Goal: Information Seeking & Learning: Learn about a topic

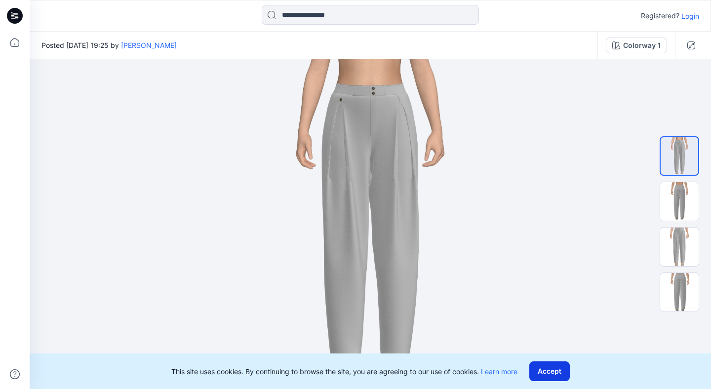
click at [549, 372] on button "Accept" at bounding box center [549, 371] width 40 height 20
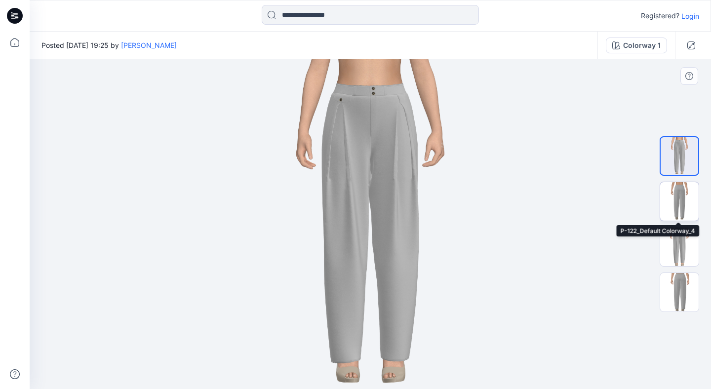
click at [684, 201] on img at bounding box center [679, 201] width 38 height 38
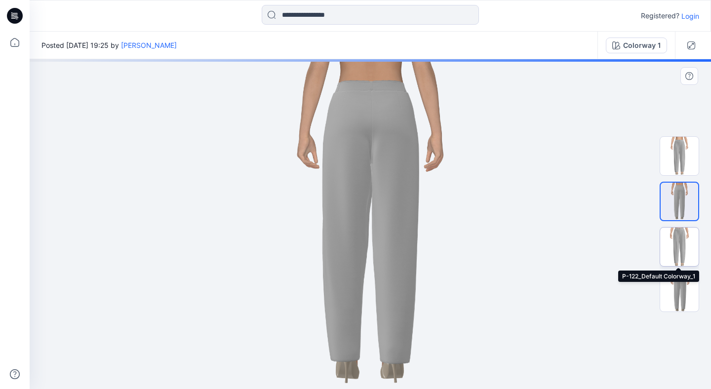
click at [676, 248] on img at bounding box center [679, 247] width 38 height 38
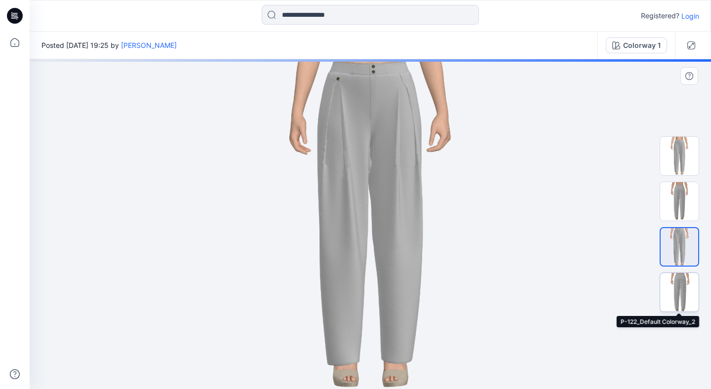
click at [678, 299] on img at bounding box center [679, 292] width 38 height 38
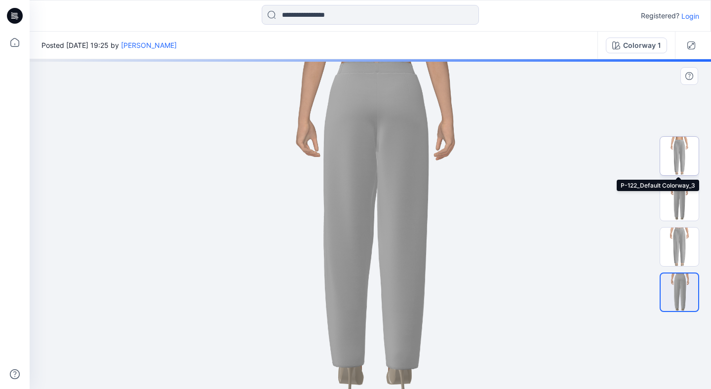
click at [678, 162] on img at bounding box center [679, 156] width 38 height 38
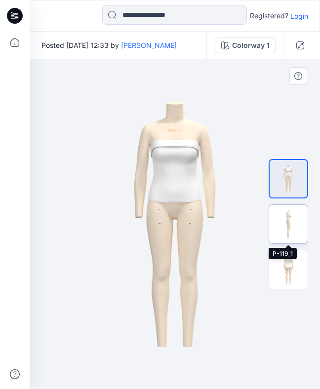
click at [284, 224] on img at bounding box center [288, 224] width 38 height 38
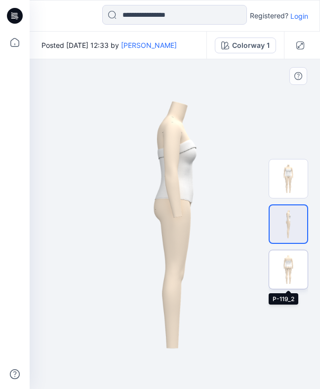
click at [293, 268] on img at bounding box center [288, 269] width 38 height 38
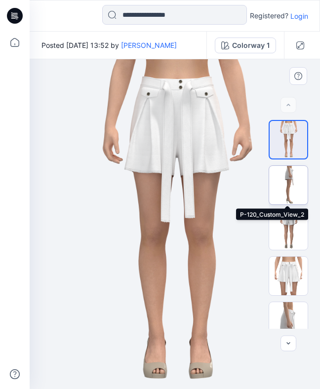
click at [291, 190] on img at bounding box center [288, 185] width 38 height 38
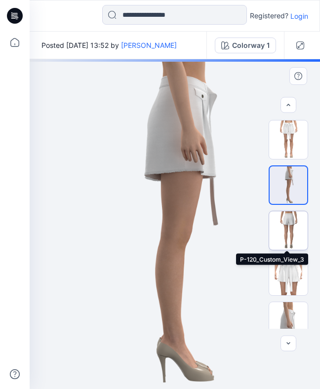
scroll to position [0, 0]
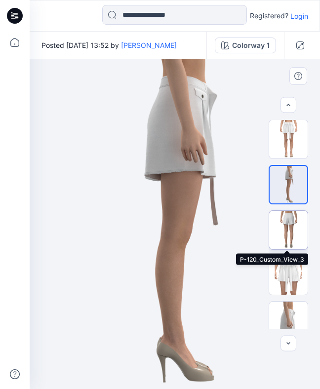
click at [302, 223] on img at bounding box center [288, 230] width 38 height 38
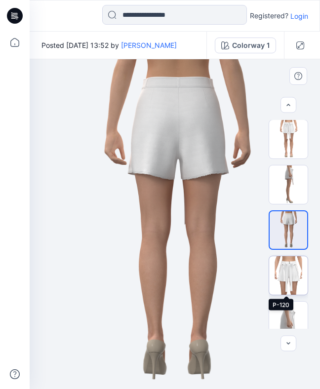
click at [292, 272] on img at bounding box center [288, 275] width 38 height 38
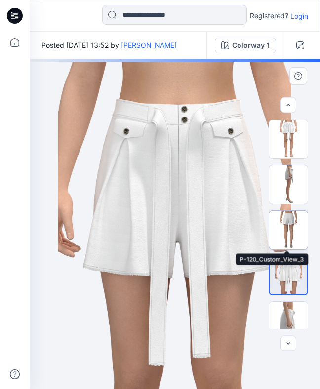
click at [292, 229] on img at bounding box center [288, 230] width 38 height 38
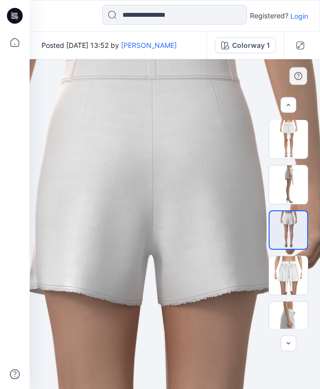
drag, startPoint x: 196, startPoint y: 99, endPoint x: 164, endPoint y: 290, distance: 193.2
click at [295, 285] on img at bounding box center [288, 275] width 38 height 38
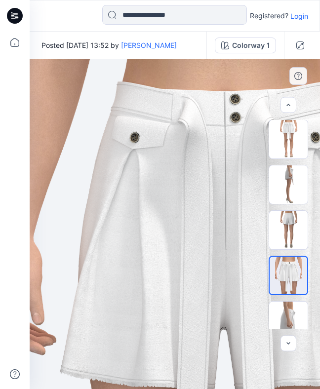
drag, startPoint x: 94, startPoint y: 75, endPoint x: 139, endPoint y: 156, distance: 92.6
click at [139, 156] on img at bounding box center [218, 297] width 403 height 569
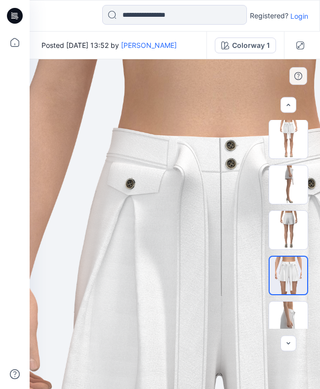
drag, startPoint x: 139, startPoint y: 156, endPoint x: 133, endPoint y: 218, distance: 61.9
click at [133, 218] on img at bounding box center [214, 343] width 403 height 569
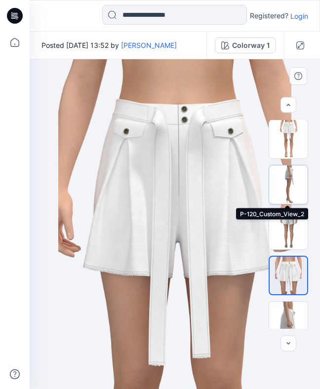
click at [290, 188] on img at bounding box center [288, 184] width 38 height 38
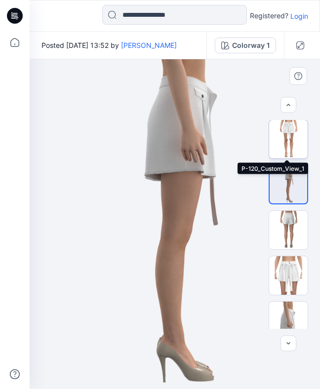
click at [285, 148] on img at bounding box center [288, 139] width 38 height 38
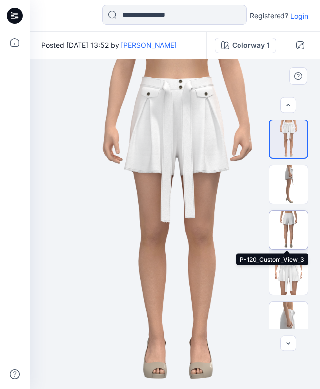
click at [286, 234] on img at bounding box center [288, 230] width 38 height 38
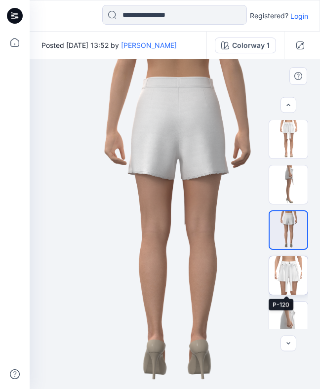
click at [286, 270] on img at bounding box center [288, 275] width 38 height 38
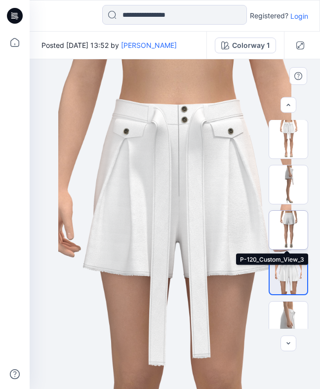
click at [287, 220] on img at bounding box center [288, 230] width 38 height 38
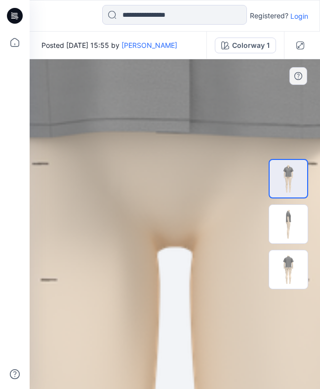
drag, startPoint x: 187, startPoint y: 152, endPoint x: 187, endPoint y: 312, distance: 160.9
click at [188, 312] on img at bounding box center [174, 285] width 1927 height 2725
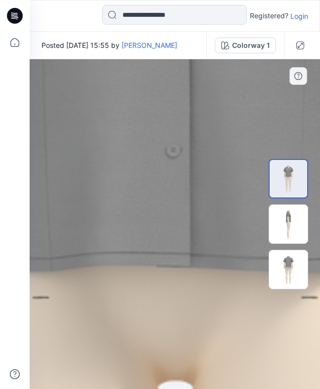
drag, startPoint x: 187, startPoint y: 312, endPoint x: 187, endPoint y: 378, distance: 65.2
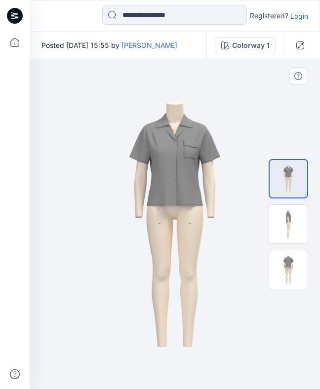
drag, startPoint x: 186, startPoint y: 185, endPoint x: 186, endPoint y: 193, distance: 8.4
click at [186, 193] on img at bounding box center [174, 224] width 233 height 330
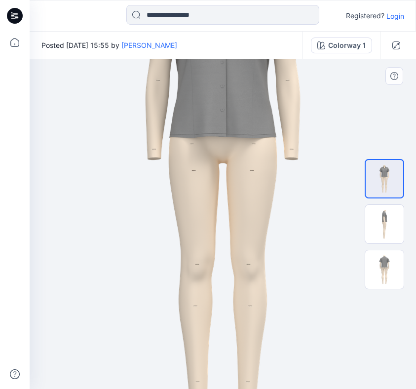
drag, startPoint x: 243, startPoint y: 127, endPoint x: 243, endPoint y: 231, distance: 104.1
click at [243, 231] on img at bounding box center [222, 171] width 445 height 629
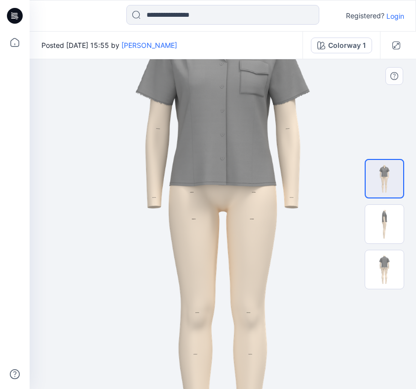
drag, startPoint x: 243, startPoint y: 231, endPoint x: 243, endPoint y: 347, distance: 116.0
click at [243, 347] on img at bounding box center [222, 220] width 445 height 629
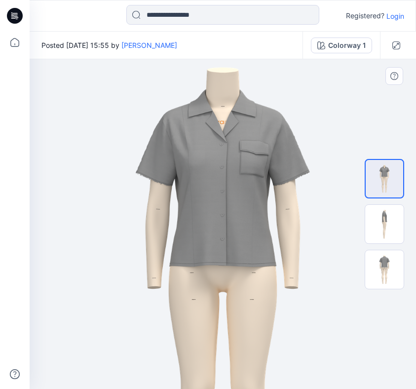
drag, startPoint x: 238, startPoint y: 283, endPoint x: 238, endPoint y: 290, distance: 7.4
click at [238, 290] on img at bounding box center [222, 300] width 445 height 629
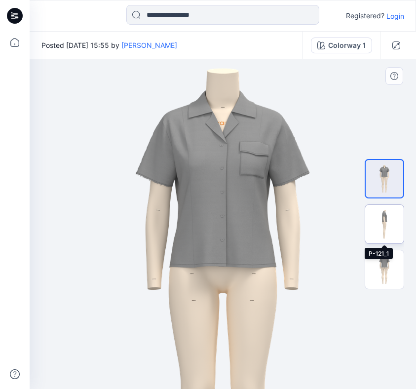
click at [319, 224] on img at bounding box center [384, 224] width 38 height 38
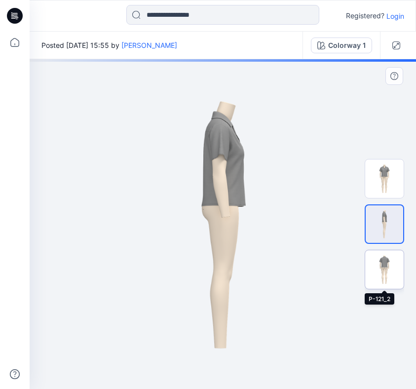
click at [319, 266] on img at bounding box center [384, 269] width 38 height 38
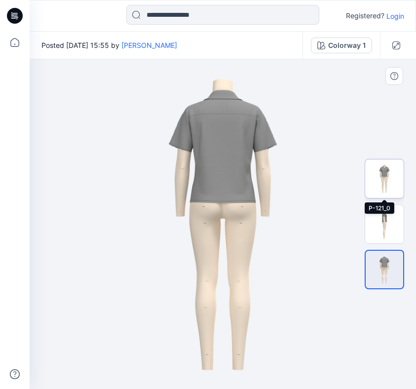
click at [319, 169] on img at bounding box center [384, 178] width 38 height 38
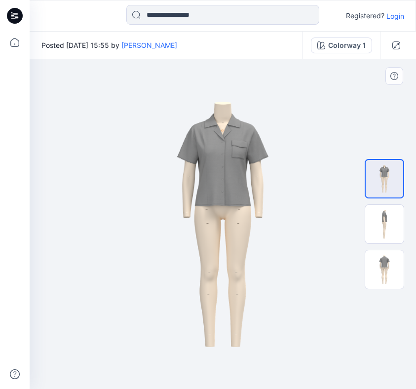
click at [228, 147] on img at bounding box center [222, 224] width 233 height 330
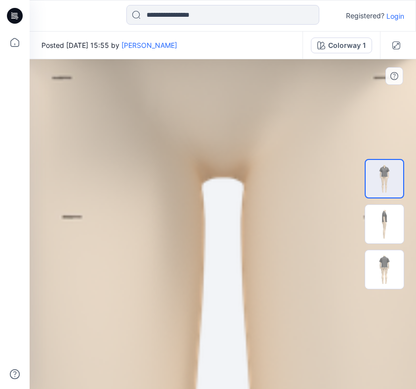
drag, startPoint x: 229, startPoint y: 142, endPoint x: 234, endPoint y: 341, distance: 199.5
click at [234, 338] on img at bounding box center [223, 224] width 2308 height 3264
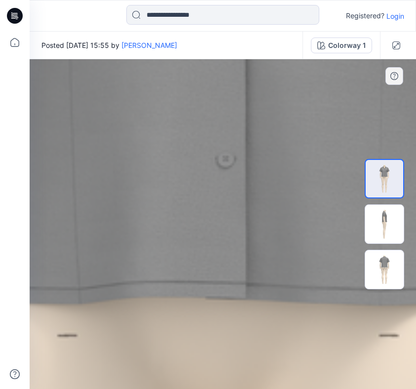
drag, startPoint x: 226, startPoint y: 156, endPoint x: 226, endPoint y: 388, distance: 232.0
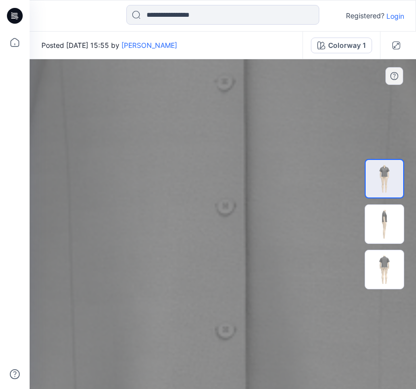
drag, startPoint x: 241, startPoint y: 191, endPoint x: 241, endPoint y: 361, distance: 170.3
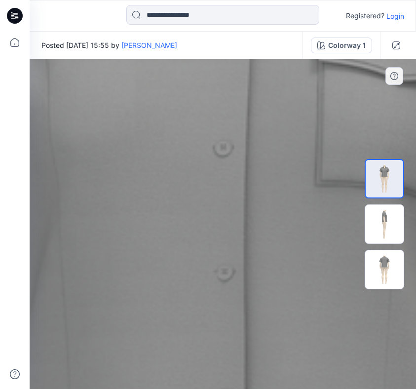
drag, startPoint x: 247, startPoint y: 176, endPoint x: 247, endPoint y: 318, distance: 142.6
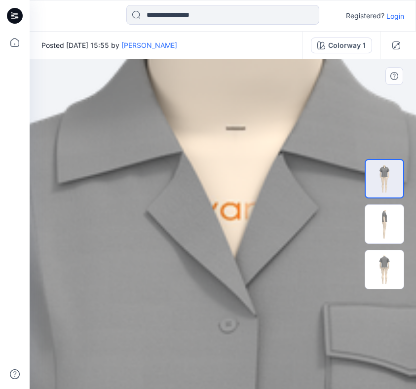
drag, startPoint x: 237, startPoint y: 217, endPoint x: 245, endPoint y: 388, distance: 171.9
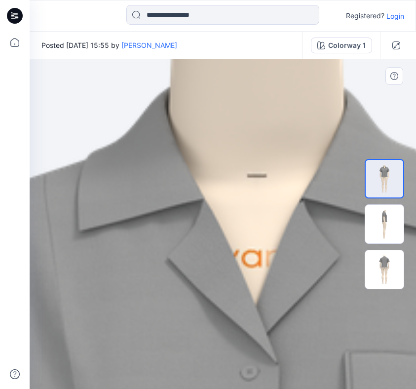
drag, startPoint x: 239, startPoint y: 270, endPoint x: 268, endPoint y: 329, distance: 65.3
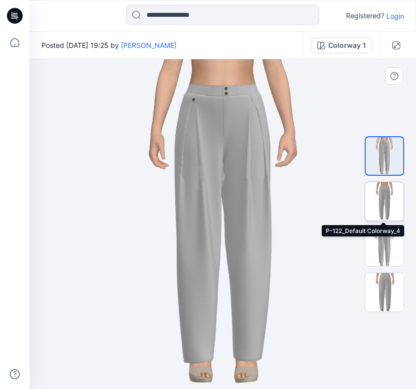
click at [391, 209] on img at bounding box center [384, 201] width 38 height 38
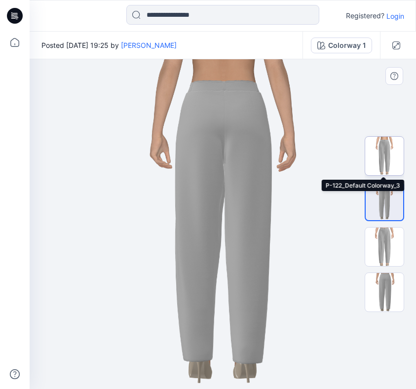
click at [386, 147] on img at bounding box center [384, 156] width 38 height 38
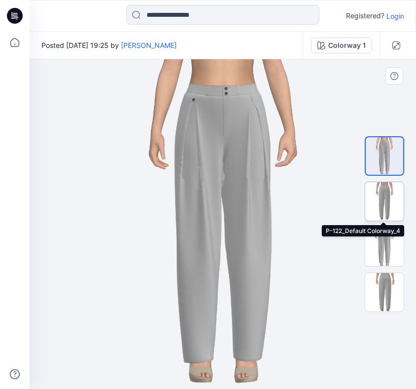
click at [385, 193] on img at bounding box center [384, 201] width 38 height 38
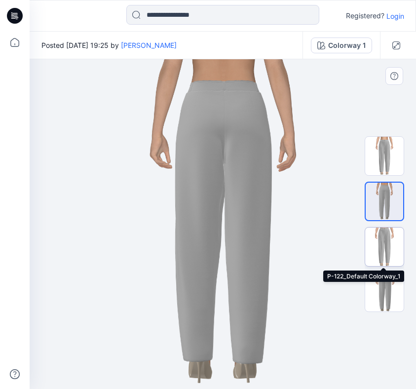
click at [381, 245] on img at bounding box center [384, 247] width 38 height 38
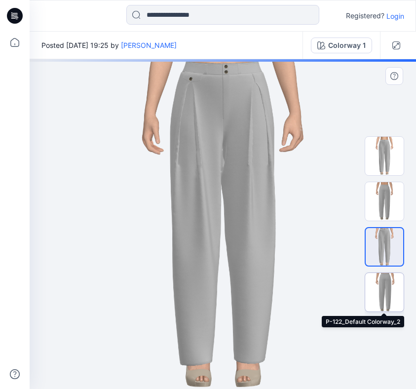
click at [384, 289] on img at bounding box center [384, 292] width 38 height 38
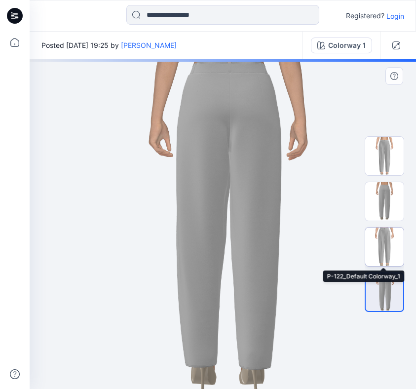
click at [383, 245] on img at bounding box center [384, 247] width 38 height 38
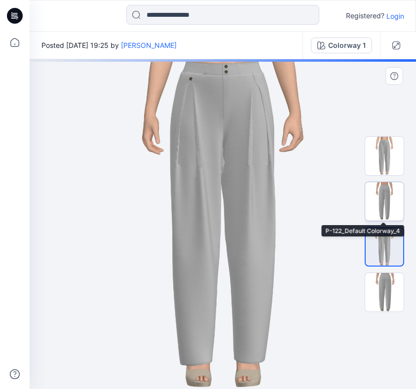
click at [387, 187] on img at bounding box center [384, 201] width 38 height 38
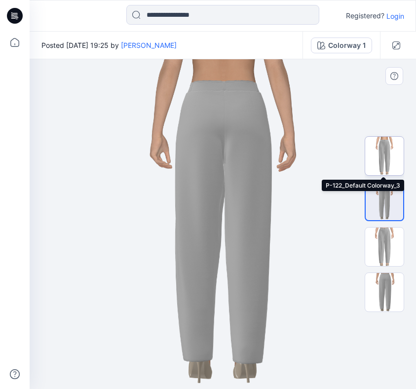
click at [389, 153] on img at bounding box center [384, 156] width 38 height 38
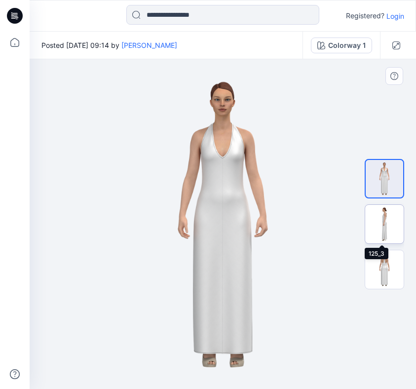
click at [388, 229] on img at bounding box center [384, 224] width 38 height 38
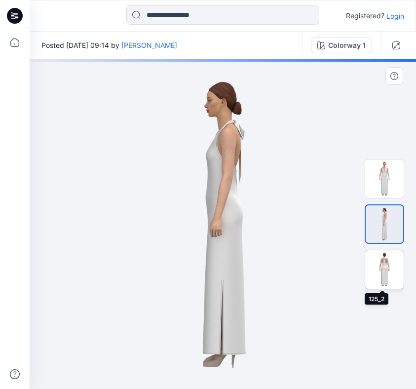
click at [384, 270] on img at bounding box center [384, 269] width 38 height 38
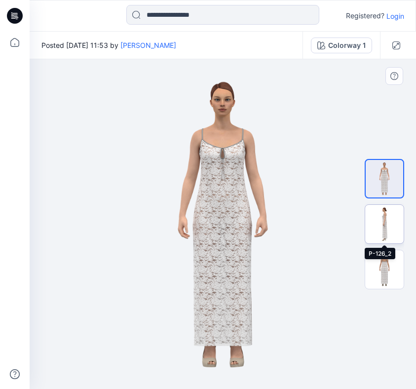
click at [389, 218] on img at bounding box center [384, 224] width 38 height 38
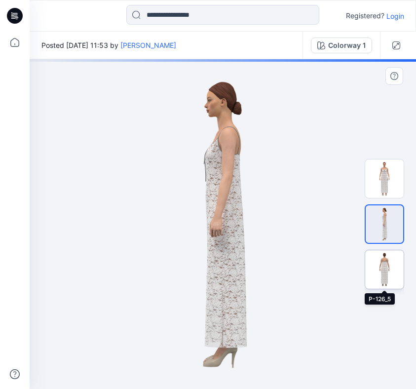
click at [377, 261] on img at bounding box center [384, 269] width 38 height 38
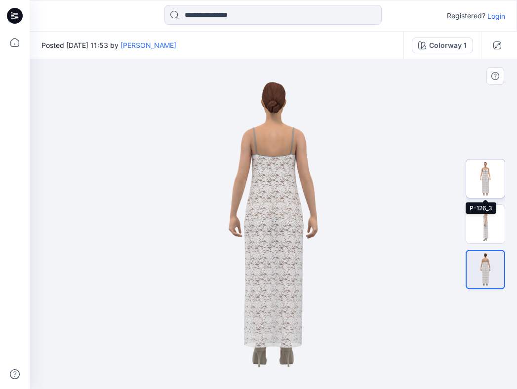
click at [416, 180] on img at bounding box center [485, 178] width 38 height 38
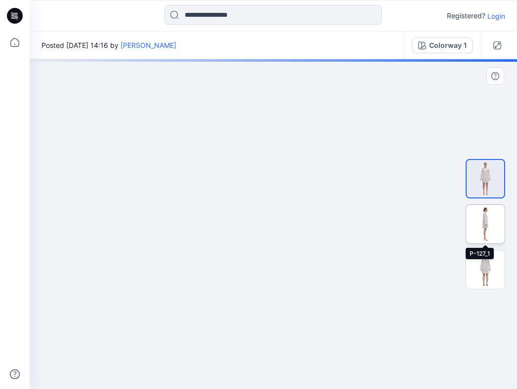
click at [490, 225] on img at bounding box center [485, 224] width 38 height 38
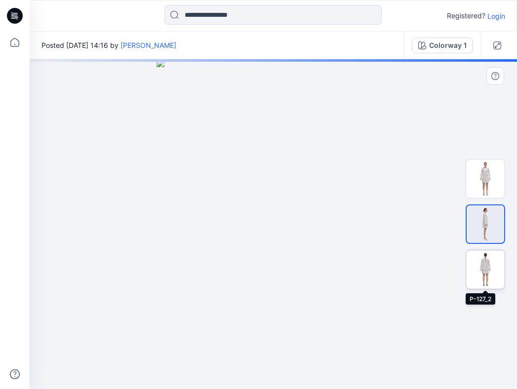
click at [488, 275] on img at bounding box center [485, 269] width 38 height 38
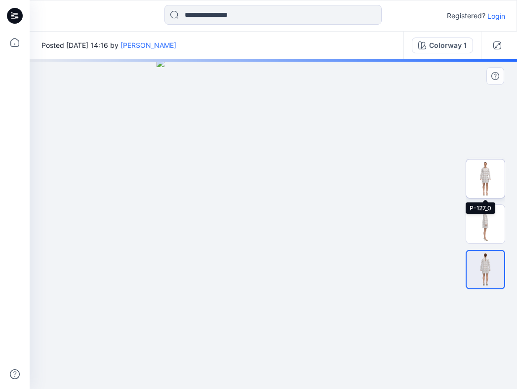
click at [485, 171] on img at bounding box center [485, 178] width 38 height 38
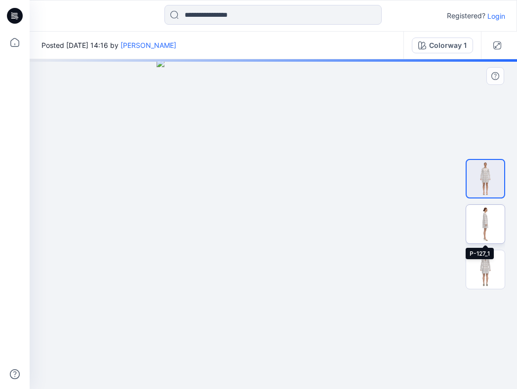
click at [488, 223] on img at bounding box center [485, 224] width 38 height 38
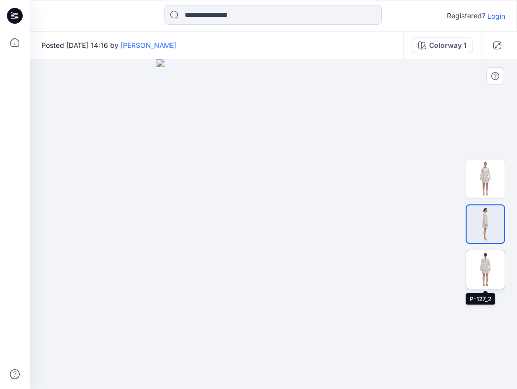
click at [475, 266] on img at bounding box center [485, 269] width 38 height 38
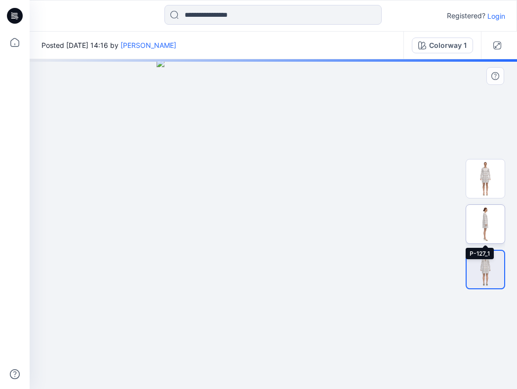
click at [487, 224] on img at bounding box center [485, 224] width 38 height 38
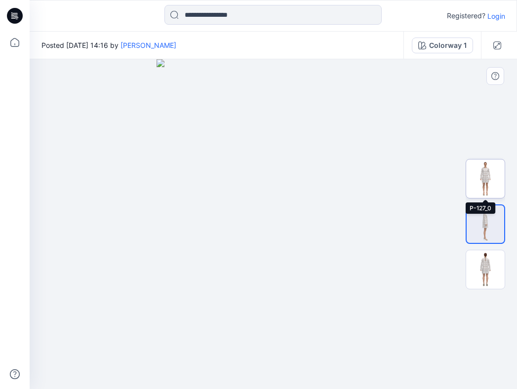
click at [497, 180] on img at bounding box center [485, 178] width 38 height 38
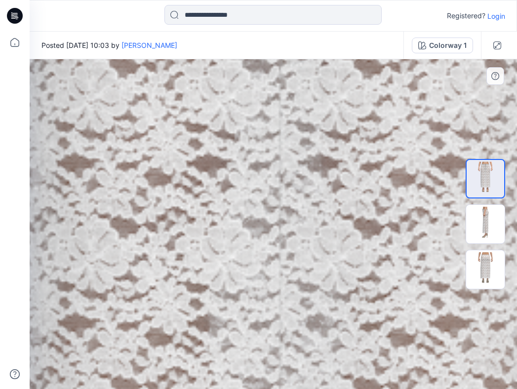
drag, startPoint x: 277, startPoint y: 103, endPoint x: 312, endPoint y: 290, distance: 189.8
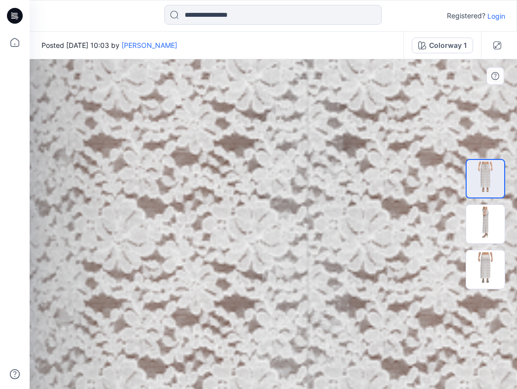
drag, startPoint x: 307, startPoint y: 140, endPoint x: 307, endPoint y: 345, distance: 205.8
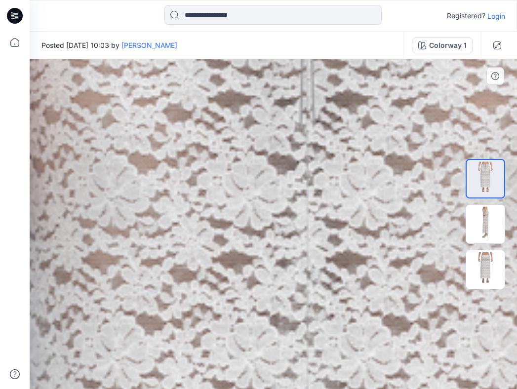
drag, startPoint x: 336, startPoint y: 200, endPoint x: 336, endPoint y: 360, distance: 160.4
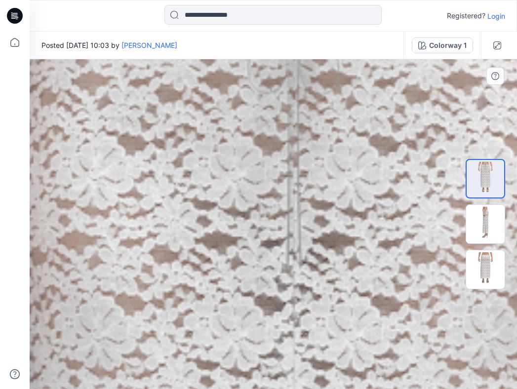
drag, startPoint x: 356, startPoint y: 220, endPoint x: 319, endPoint y: 368, distance: 153.1
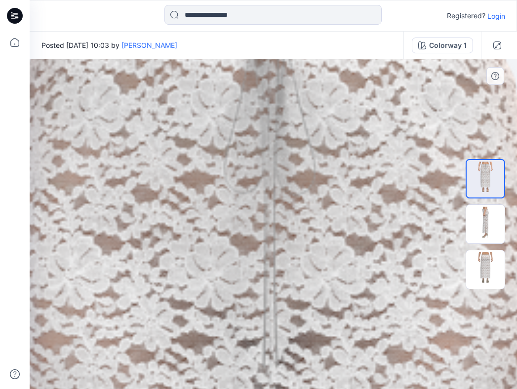
drag, startPoint x: 303, startPoint y: 207, endPoint x: 303, endPoint y: 318, distance: 111.1
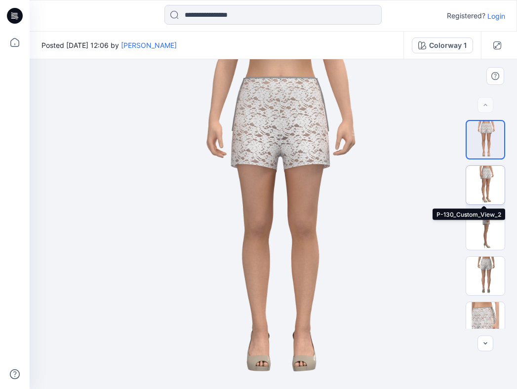
click at [490, 172] on img at bounding box center [485, 185] width 38 height 38
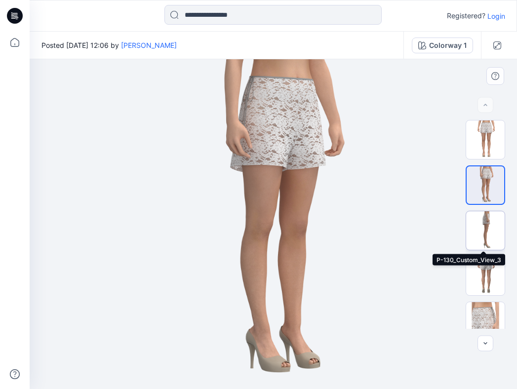
click at [488, 227] on img at bounding box center [485, 230] width 38 height 38
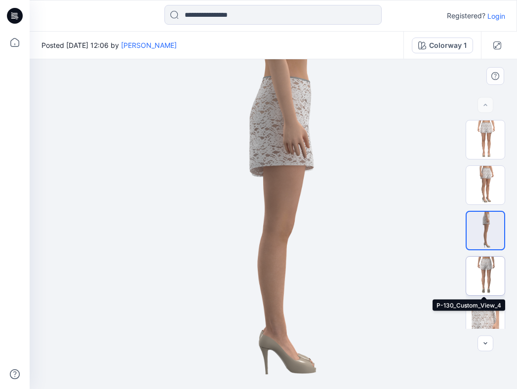
click at [486, 269] on img at bounding box center [485, 276] width 38 height 38
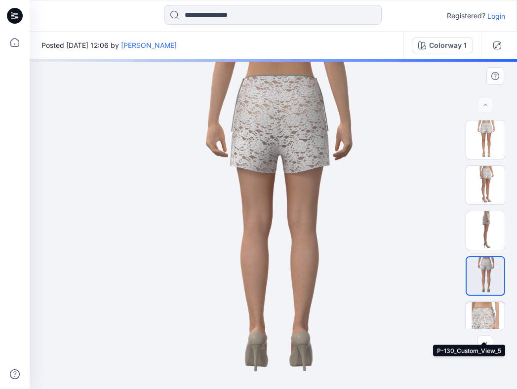
click at [487, 313] on img at bounding box center [485, 321] width 38 height 38
